Goal: Transaction & Acquisition: Book appointment/travel/reservation

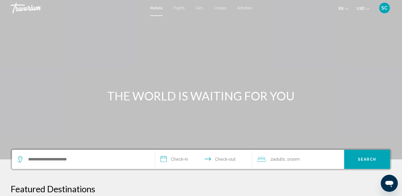
click at [18, 157] on icon "Search widget" at bounding box center [20, 159] width 6 height 6
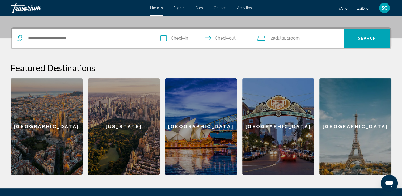
scroll to position [131, 0]
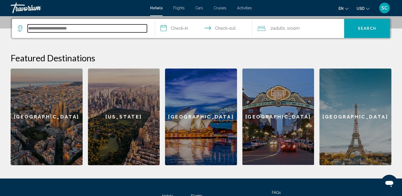
click at [113, 28] on input "Search widget" at bounding box center [87, 28] width 119 height 8
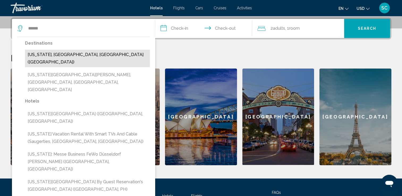
click at [93, 56] on button "[US_STATE], [GEOGRAPHIC_DATA], [GEOGRAPHIC_DATA] ([GEOGRAPHIC_DATA])" at bounding box center [87, 59] width 125 height 18
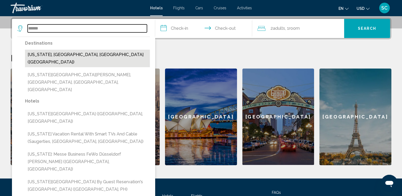
type input "**********"
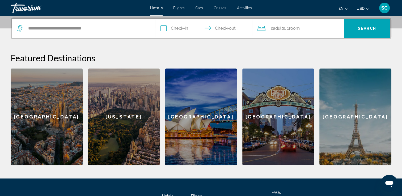
click at [179, 27] on input "**********" at bounding box center [204, 29] width 99 height 21
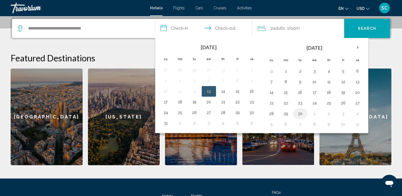
click at [298, 113] on button "30" at bounding box center [300, 113] width 9 height 7
click at [234, 27] on input "**********" at bounding box center [204, 29] width 99 height 21
click at [228, 29] on input "**********" at bounding box center [204, 29] width 99 height 21
click at [230, 27] on input "**********" at bounding box center [204, 29] width 99 height 21
click at [355, 48] on th "Next month" at bounding box center [357, 48] width 14 height 12
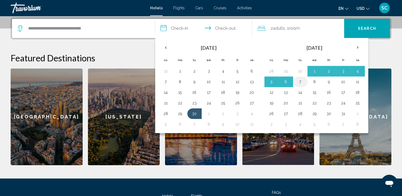
click at [299, 83] on button "7" at bounding box center [300, 81] width 9 height 7
type input "**********"
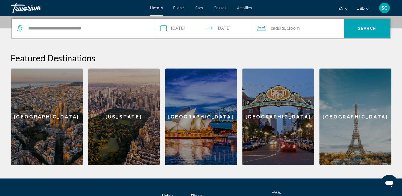
click at [280, 29] on span "Adults" at bounding box center [279, 28] width 12 height 5
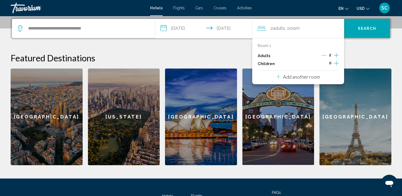
click at [307, 30] on div "2 Adult Adults , 1 Room rooms" at bounding box center [300, 28] width 87 height 7
click at [353, 56] on h2 "Featured Destinations" at bounding box center [201, 58] width 381 height 11
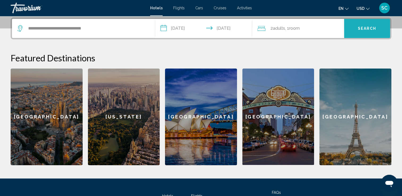
click at [364, 29] on span "Search" at bounding box center [367, 29] width 19 height 4
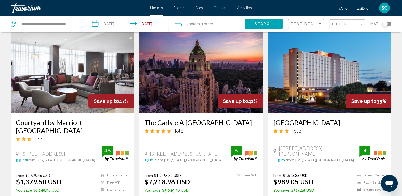
scroll to position [22, 0]
click at [369, 129] on div "Hotel" at bounding box center [329, 131] width 113 height 6
click at [187, 88] on img "Main content" at bounding box center [200, 70] width 123 height 85
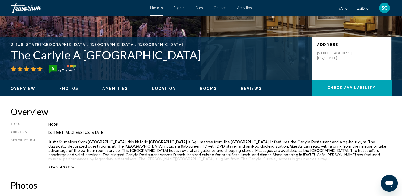
scroll to position [90, 0]
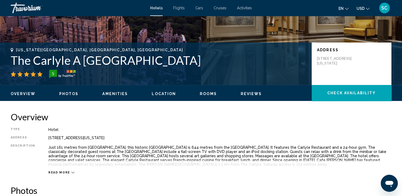
click at [105, 93] on span "Amenities" at bounding box center [115, 94] width 26 height 4
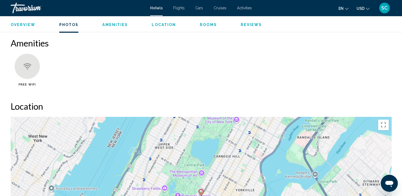
scroll to position [407, 0]
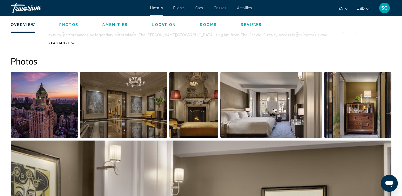
scroll to position [218, 0]
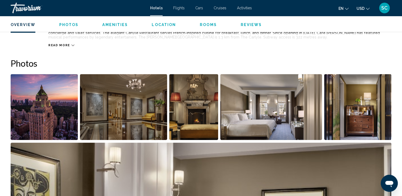
click at [112, 109] on img "Open full-screen image slider" at bounding box center [123, 107] width 87 height 66
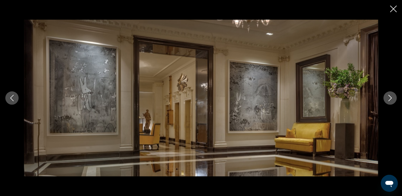
click at [389, 99] on icon "Next image" at bounding box center [390, 98] width 6 height 6
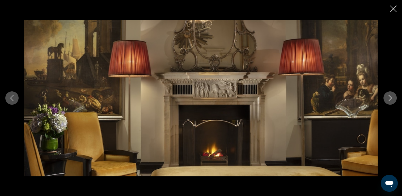
click at [389, 99] on icon "Next image" at bounding box center [390, 98] width 6 height 6
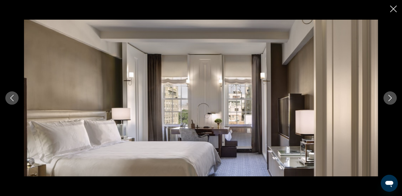
click at [389, 99] on icon "Next image" at bounding box center [390, 98] width 6 height 6
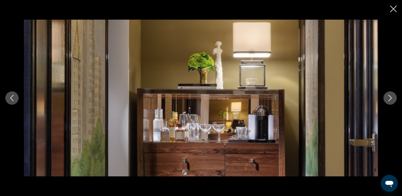
click at [389, 99] on icon "Next image" at bounding box center [390, 98] width 6 height 6
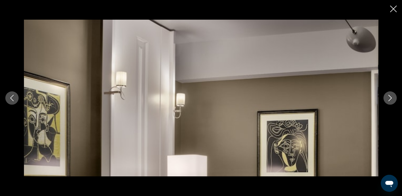
click at [389, 99] on icon "Next image" at bounding box center [390, 98] width 6 height 6
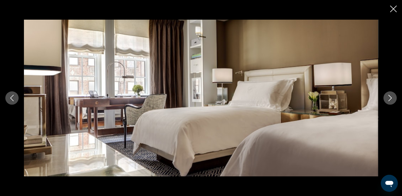
click at [389, 99] on icon "Next image" at bounding box center [390, 98] width 6 height 6
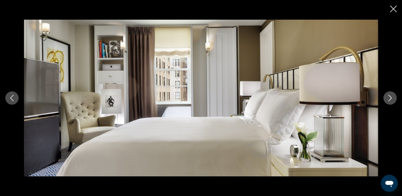
click at [389, 99] on icon "Next image" at bounding box center [390, 98] width 6 height 6
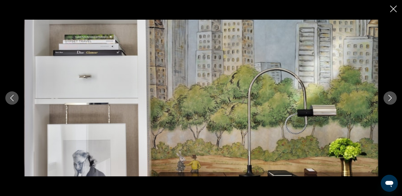
click at [389, 99] on icon "Next image" at bounding box center [390, 98] width 6 height 6
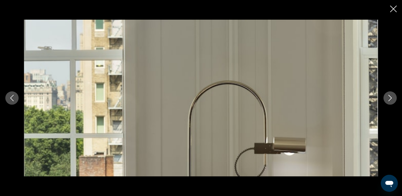
click at [389, 99] on icon "Next image" at bounding box center [390, 98] width 6 height 6
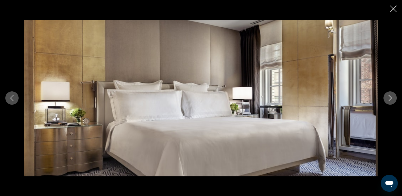
click at [389, 99] on icon "Next image" at bounding box center [390, 98] width 6 height 6
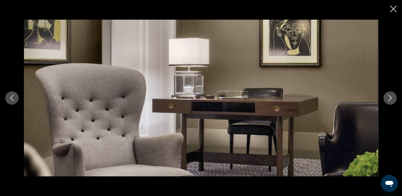
click at [389, 99] on icon "Next image" at bounding box center [390, 98] width 6 height 6
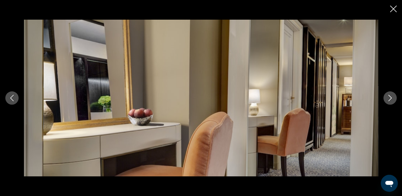
click at [389, 99] on icon "Next image" at bounding box center [390, 98] width 6 height 6
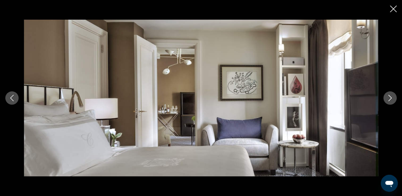
click at [389, 99] on icon "Next image" at bounding box center [390, 98] width 6 height 6
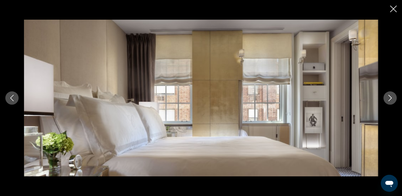
click at [389, 99] on icon "Next image" at bounding box center [390, 98] width 6 height 6
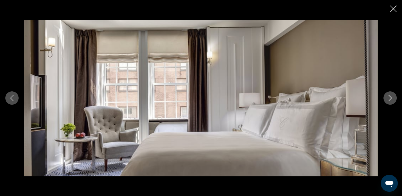
click at [389, 99] on icon "Next image" at bounding box center [390, 98] width 6 height 6
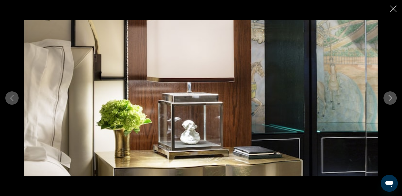
click at [389, 99] on icon "Next image" at bounding box center [390, 98] width 6 height 6
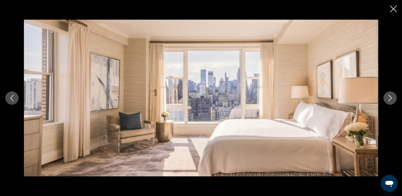
click at [389, 99] on icon "Next image" at bounding box center [390, 98] width 6 height 6
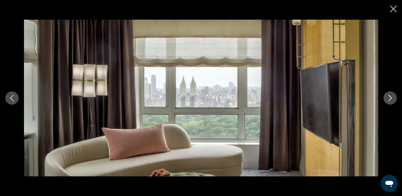
click at [389, 99] on icon "Next image" at bounding box center [390, 98] width 6 height 6
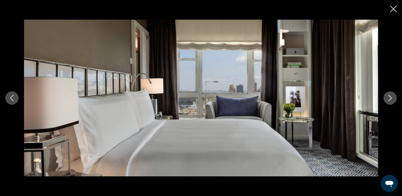
click at [389, 99] on icon "Next image" at bounding box center [390, 98] width 6 height 6
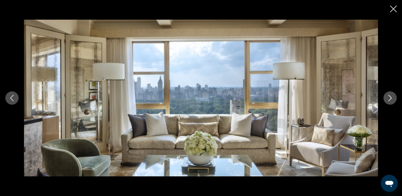
click at [389, 99] on icon "Next image" at bounding box center [390, 98] width 6 height 6
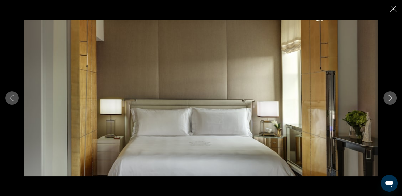
click at [389, 99] on icon "Next image" at bounding box center [390, 98] width 6 height 6
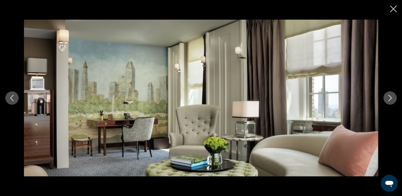
click at [389, 99] on icon "Next image" at bounding box center [390, 98] width 6 height 6
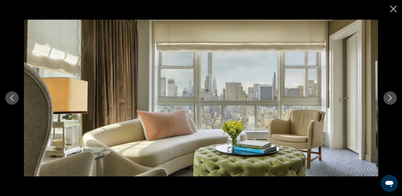
click at [389, 99] on icon "Next image" at bounding box center [390, 98] width 6 height 6
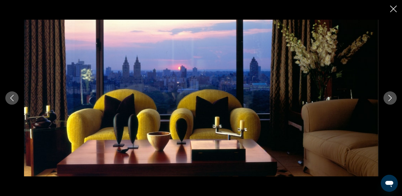
click at [389, 99] on icon "Next image" at bounding box center [390, 98] width 6 height 6
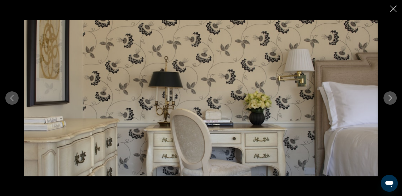
click at [389, 99] on icon "Next image" at bounding box center [390, 98] width 6 height 6
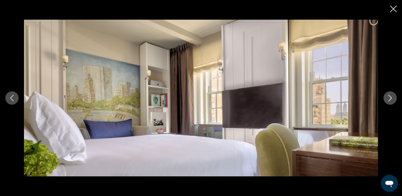
click at [389, 99] on icon "Next image" at bounding box center [390, 98] width 6 height 6
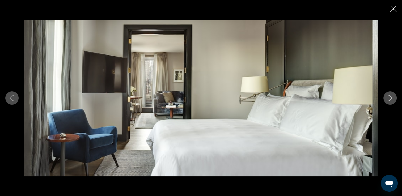
click at [389, 99] on icon "Next image" at bounding box center [390, 98] width 6 height 6
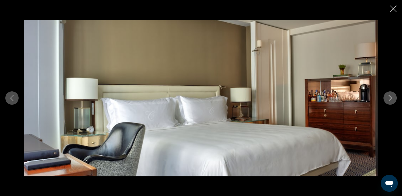
click at [389, 99] on icon "Next image" at bounding box center [390, 98] width 6 height 6
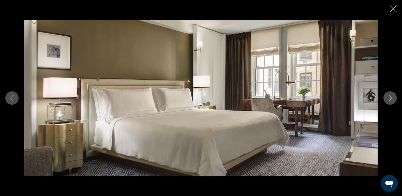
click at [389, 99] on icon "Next image" at bounding box center [390, 98] width 6 height 6
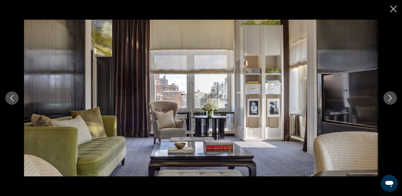
click at [389, 99] on icon "Next image" at bounding box center [390, 98] width 6 height 6
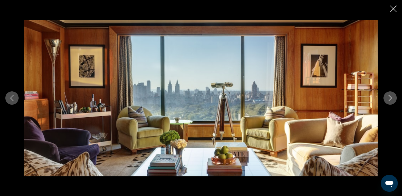
click at [390, 98] on icon "Next image" at bounding box center [390, 98] width 6 height 6
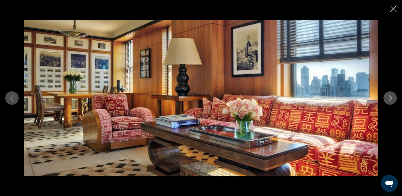
click at [390, 98] on icon "Next image" at bounding box center [390, 98] width 6 height 6
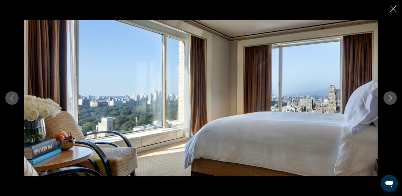
click at [390, 98] on icon "Next image" at bounding box center [390, 98] width 6 height 6
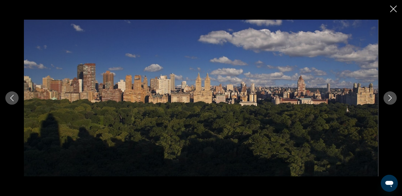
click at [390, 98] on icon "Next image" at bounding box center [390, 98] width 6 height 6
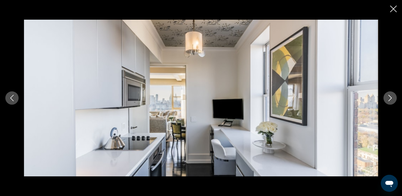
click at [390, 98] on icon "Next image" at bounding box center [390, 98] width 6 height 6
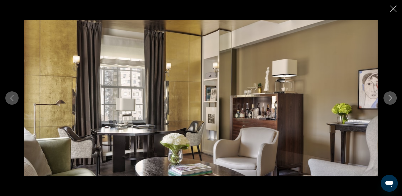
click at [390, 98] on icon "Next image" at bounding box center [390, 98] width 6 height 6
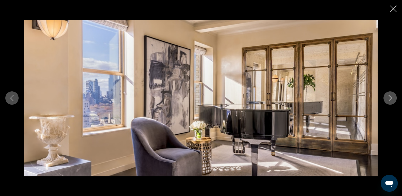
click at [390, 98] on icon "Next image" at bounding box center [390, 98] width 6 height 6
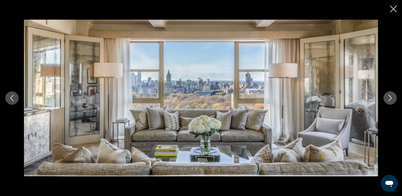
click at [390, 98] on icon "Next image" at bounding box center [390, 98] width 6 height 6
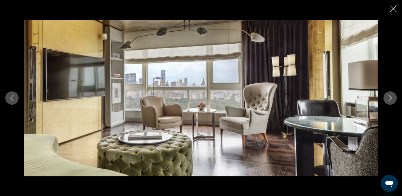
click at [389, 99] on icon "Next image" at bounding box center [390, 98] width 6 height 6
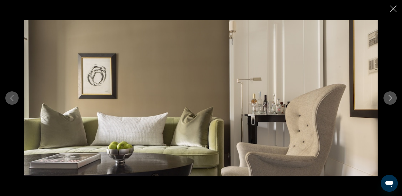
click at [389, 99] on icon "Next image" at bounding box center [390, 98] width 6 height 6
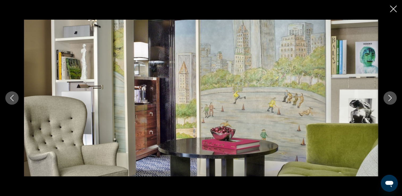
click at [395, 8] on icon "Close slideshow" at bounding box center [393, 9] width 7 height 7
